Goal: Information Seeking & Learning: Learn about a topic

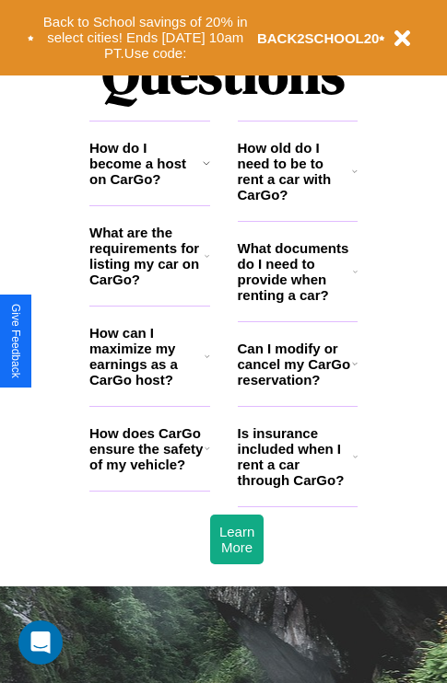
scroll to position [2231, 0]
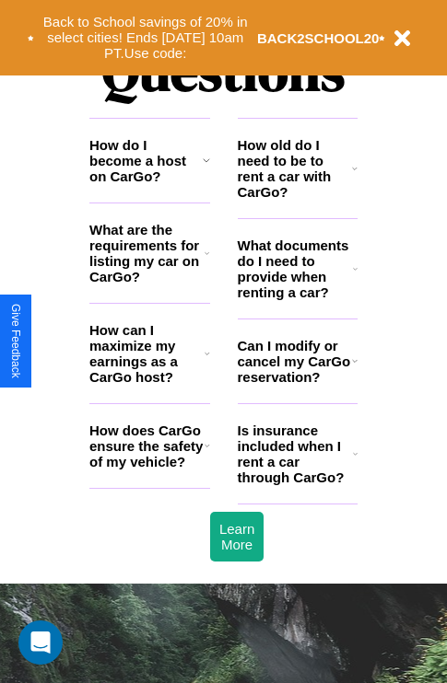
click at [296, 298] on h3 "What documents do I need to provide when renting a car?" at bounding box center [296, 269] width 116 height 63
click at [149, 383] on h3 "How can I maximize my earnings as a CarGo host?" at bounding box center [146, 353] width 115 height 63
click at [206, 453] on icon at bounding box center [207, 445] width 6 height 15
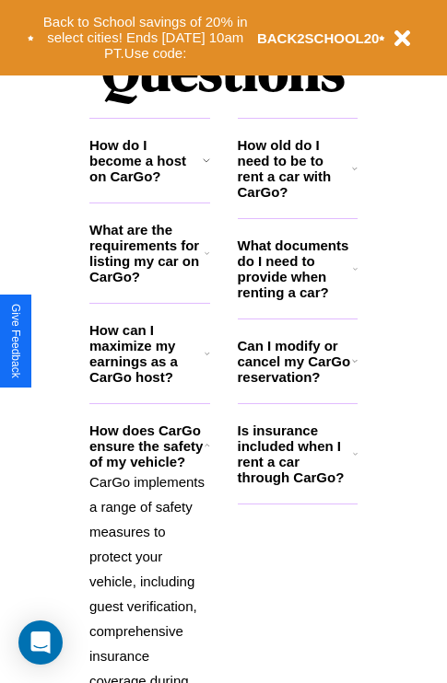
click at [354, 276] on icon at bounding box center [355, 268] width 5 height 15
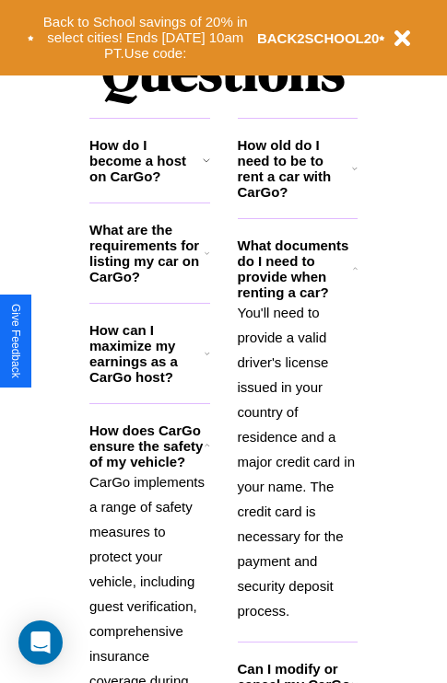
click at [206, 361] on icon at bounding box center [207, 353] width 6 height 15
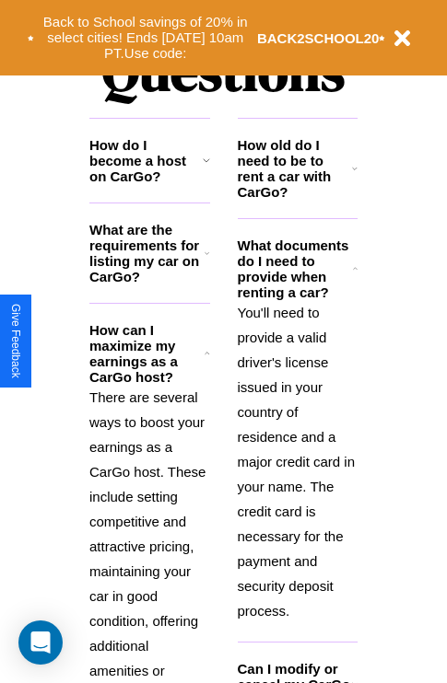
scroll to position [284, 0]
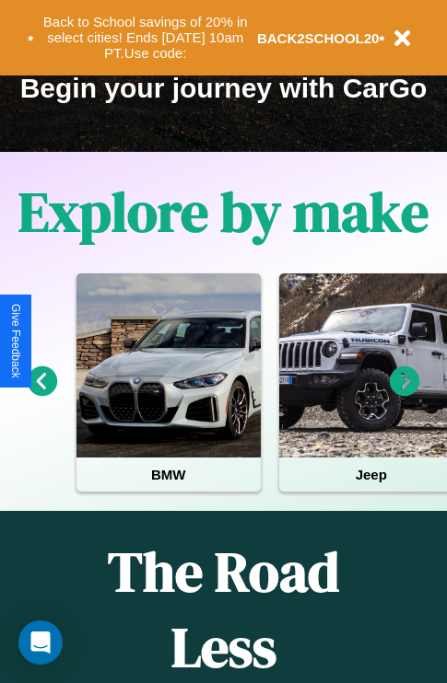
click at [404, 394] on icon at bounding box center [404, 381] width 30 height 30
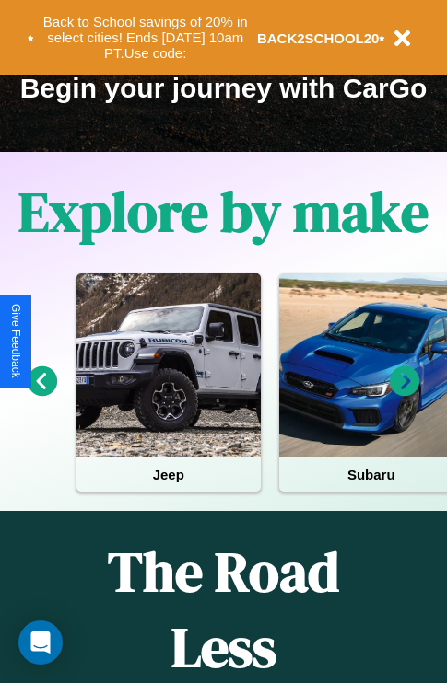
click at [404, 394] on icon at bounding box center [404, 381] width 30 height 30
